Goal: Transaction & Acquisition: Purchase product/service

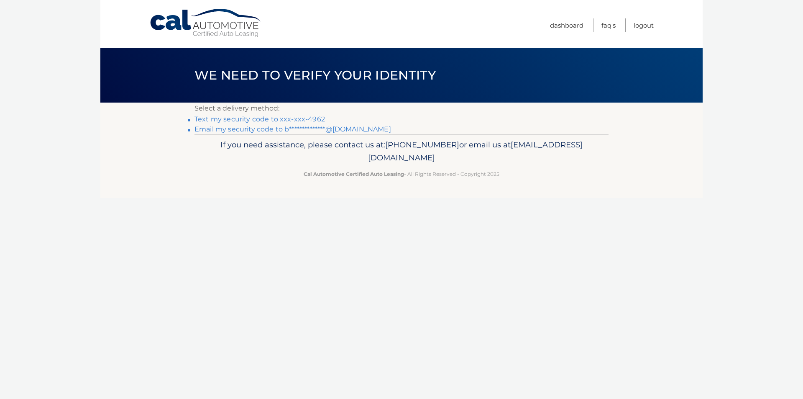
click at [325, 123] on link "Text my security code to xxx-xxx-4962" at bounding box center [259, 119] width 130 height 8
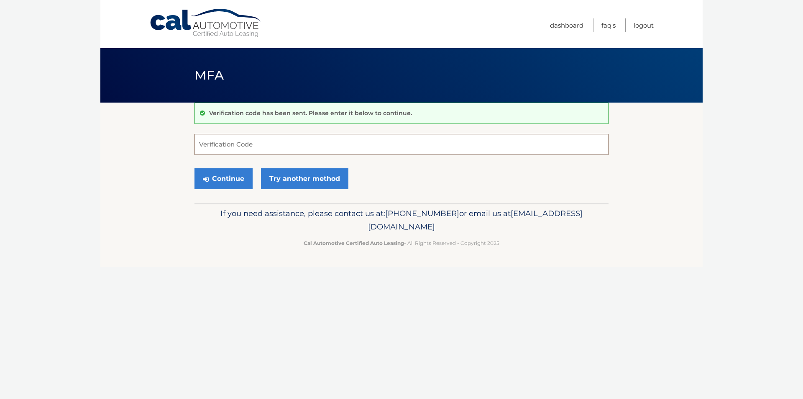
click at [342, 151] on input "Verification Code" at bounding box center [401, 144] width 414 height 21
type input "280664"
click at [236, 184] on button "Continue" at bounding box center [223, 178] width 58 height 21
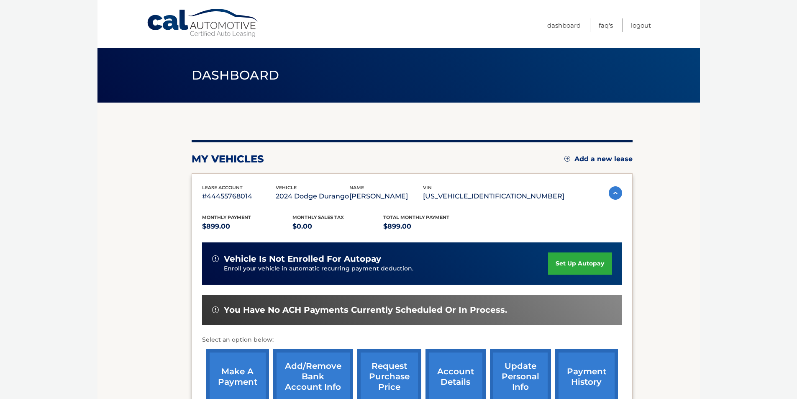
click at [241, 379] on link "make a payment" at bounding box center [237, 376] width 63 height 55
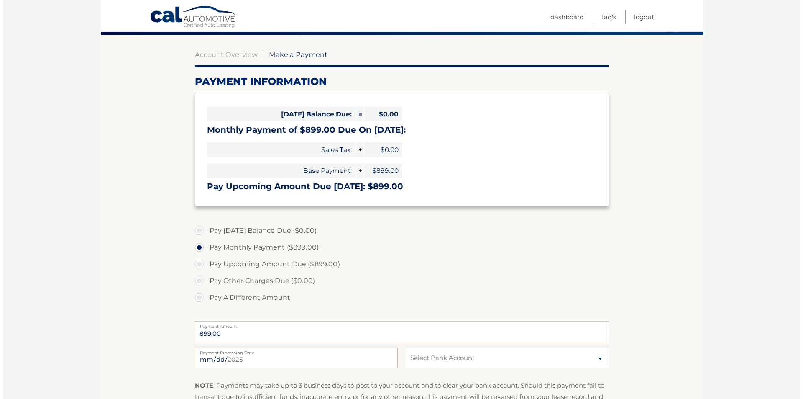
scroll to position [209, 0]
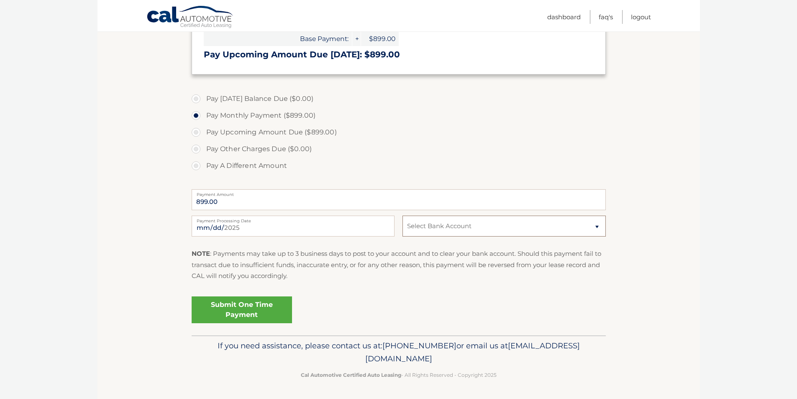
click at [572, 236] on select "Select Bank Account Checking CAPITAL ONE N.A. *****1948 Checking BANK OF AMERIC…" at bounding box center [503, 225] width 203 height 21
select select "ZDUwNGJjNzAtOTk0Zi00ZGQwLThlNWMtMzI2YmI3MjFkNGJh"
click at [402, 232] on select "Select Bank Account Checking CAPITAL ONE N.A. *****1948 Checking BANK OF AMERIC…" at bounding box center [503, 225] width 203 height 21
click at [290, 323] on link "Submit One Time Payment" at bounding box center [242, 309] width 100 height 27
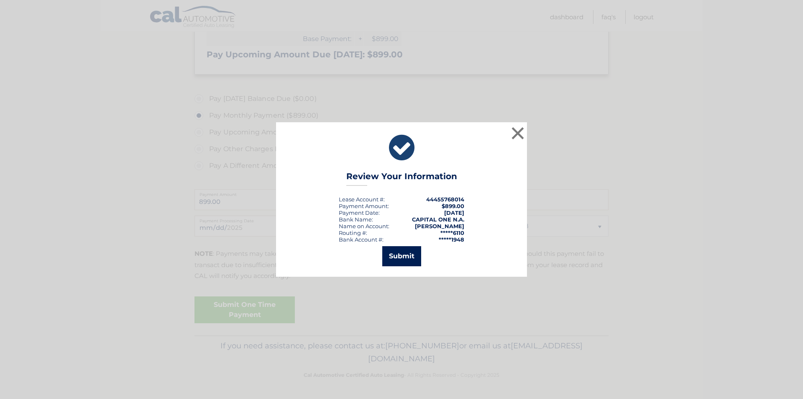
click at [405, 255] on button "Submit" at bounding box center [401, 256] width 39 height 20
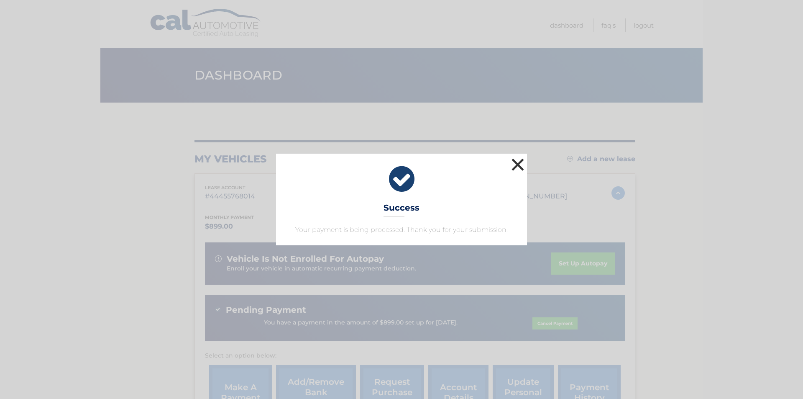
click at [520, 158] on button "×" at bounding box center [517, 164] width 17 height 17
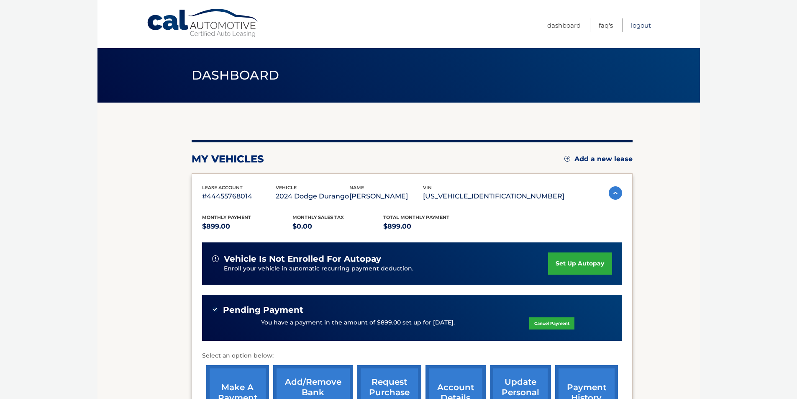
click at [638, 29] on link "Logout" at bounding box center [641, 25] width 20 height 14
